Goal: Check status: Check status

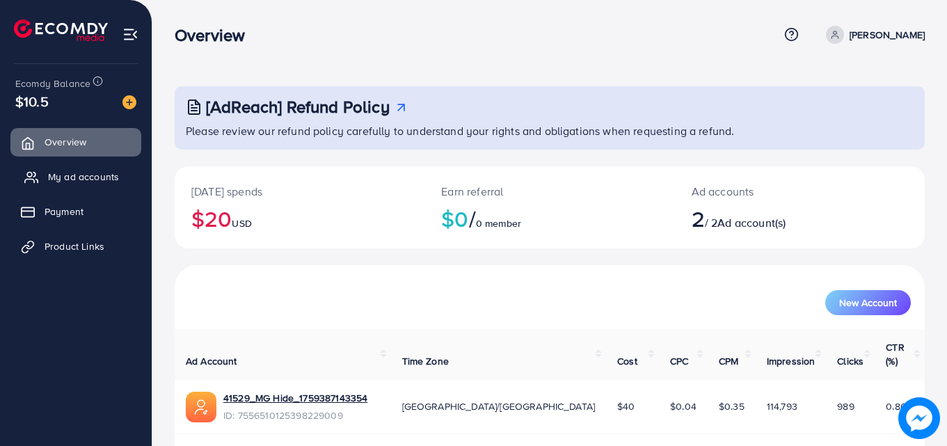
click at [90, 172] on span "My ad accounts" at bounding box center [83, 177] width 71 height 14
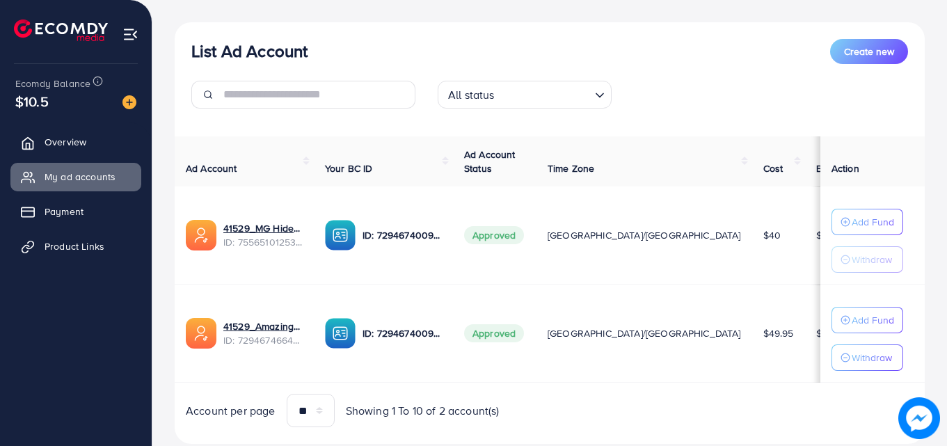
scroll to position [154, 0]
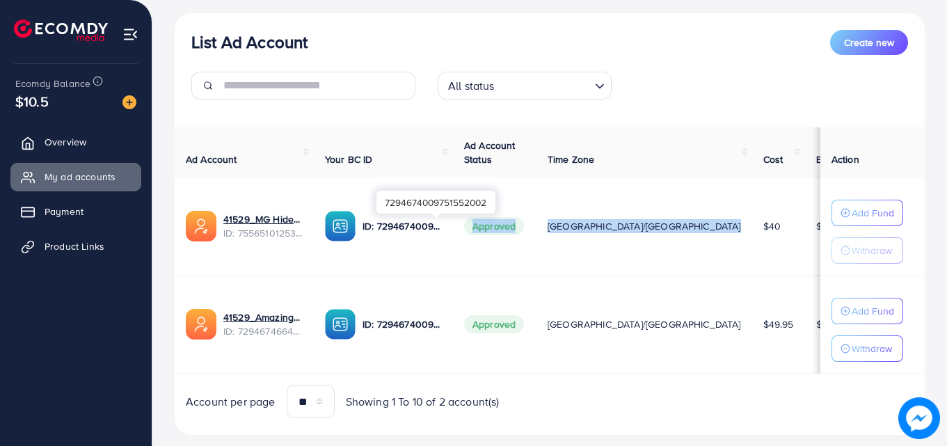
drag, startPoint x: 681, startPoint y: 200, endPoint x: 453, endPoint y: 223, distance: 229.2
click at [453, 223] on tr "41529_MG Hide_1759387143354 ID: 7556510125398229009 ID: 7294674009751552002 App…" at bounding box center [572, 226] width 794 height 98
click at [600, 268] on td "Asia/Karachi" at bounding box center [644, 226] width 216 height 98
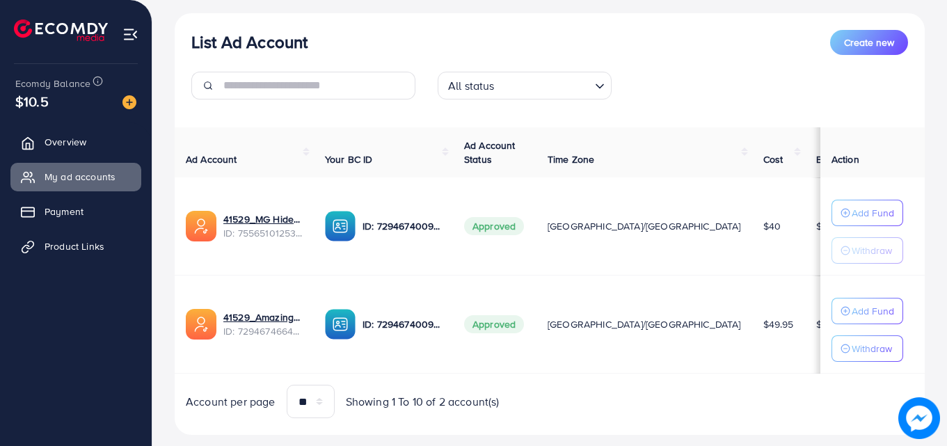
scroll to position [182, 0]
